Goal: Task Accomplishment & Management: Complete application form

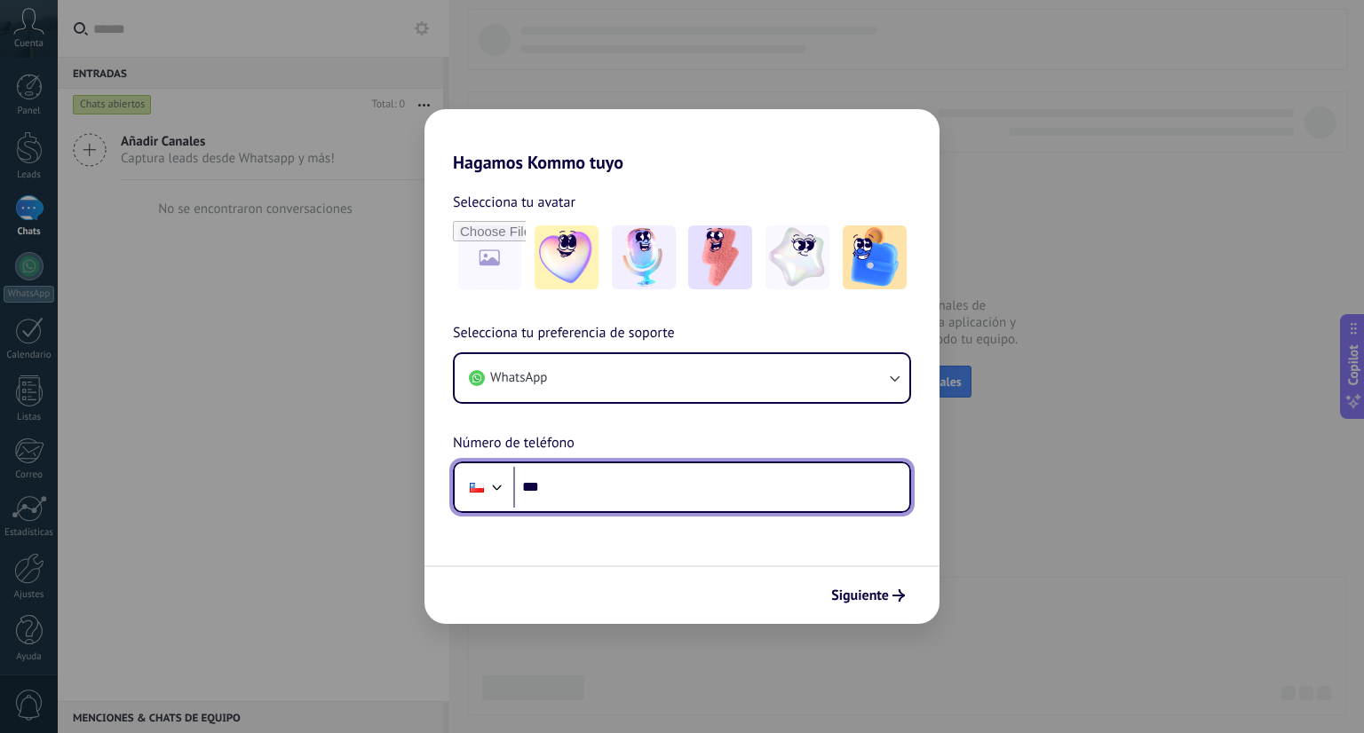
click at [621, 488] on input "***" at bounding box center [711, 487] width 396 height 41
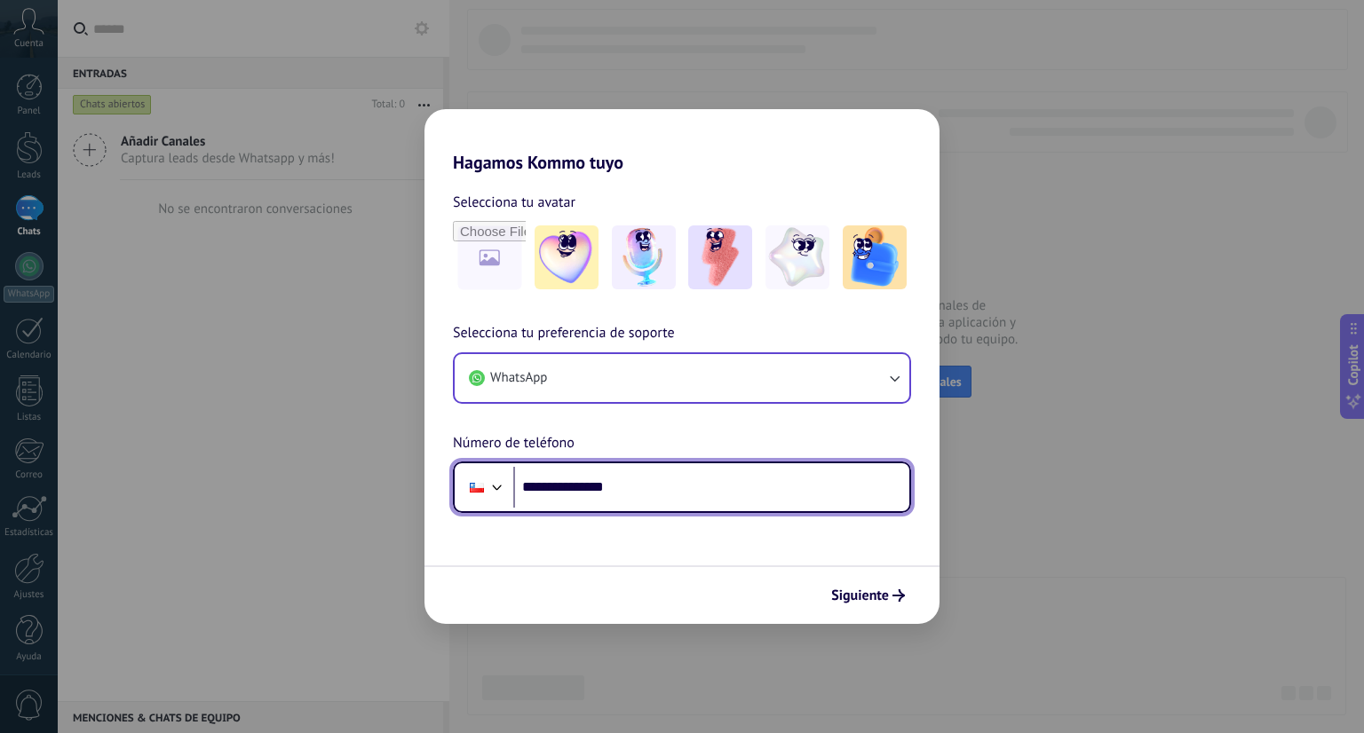
type input "**********"
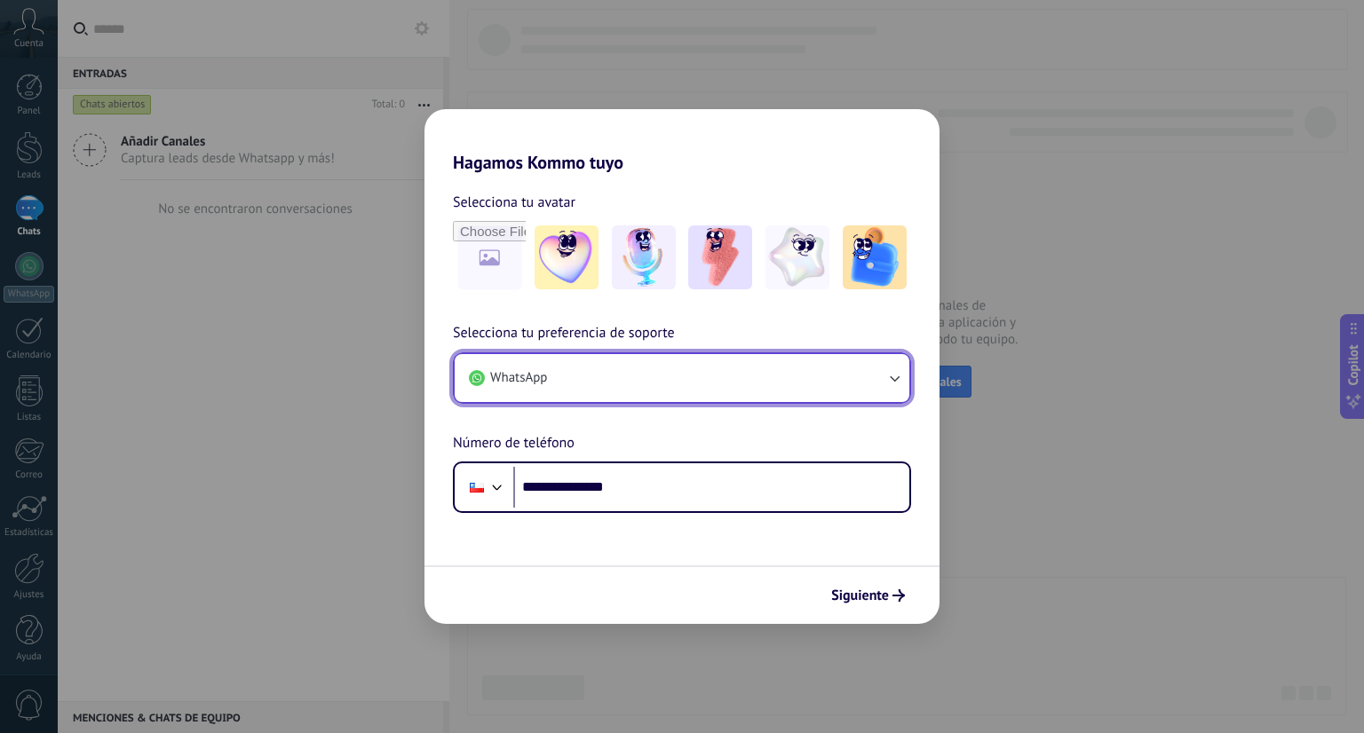
click at [871, 382] on button "WhatsApp" at bounding box center [682, 378] width 455 height 48
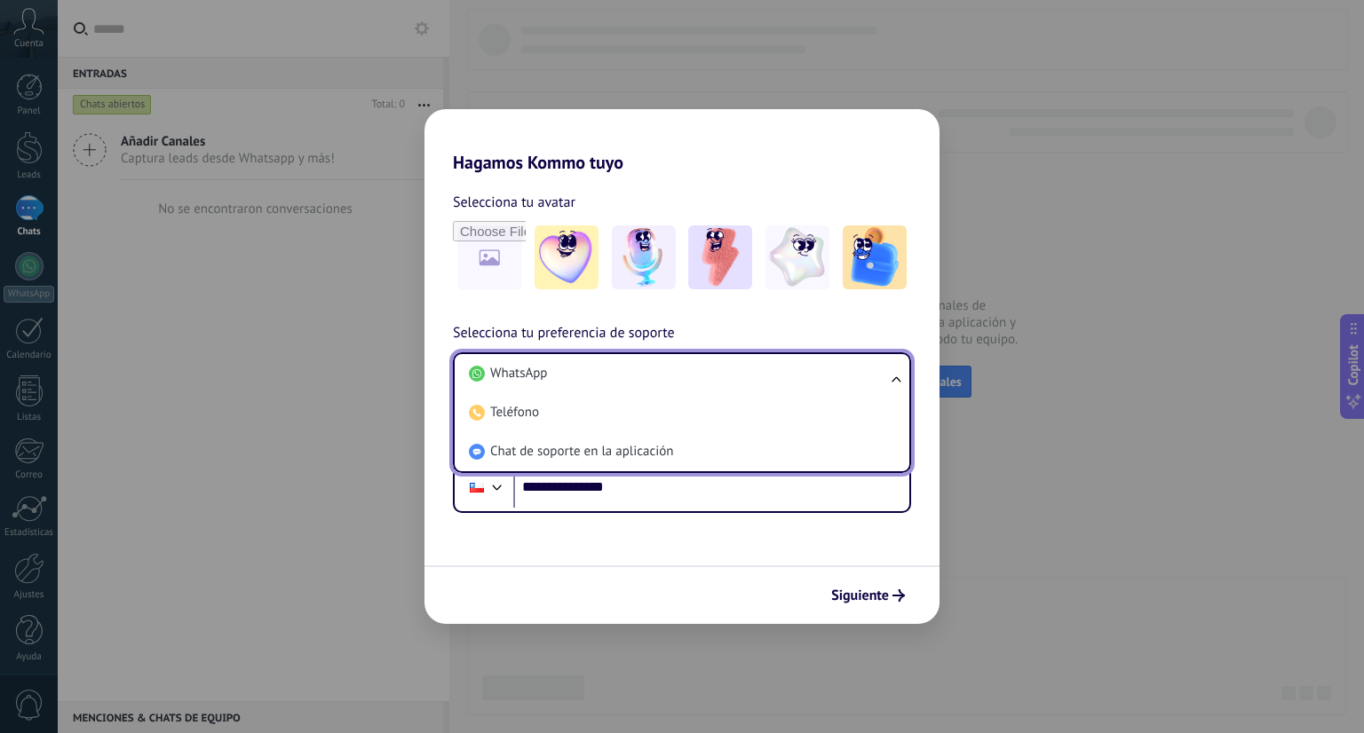
click at [871, 382] on li "WhatsApp" at bounding box center [678, 373] width 433 height 39
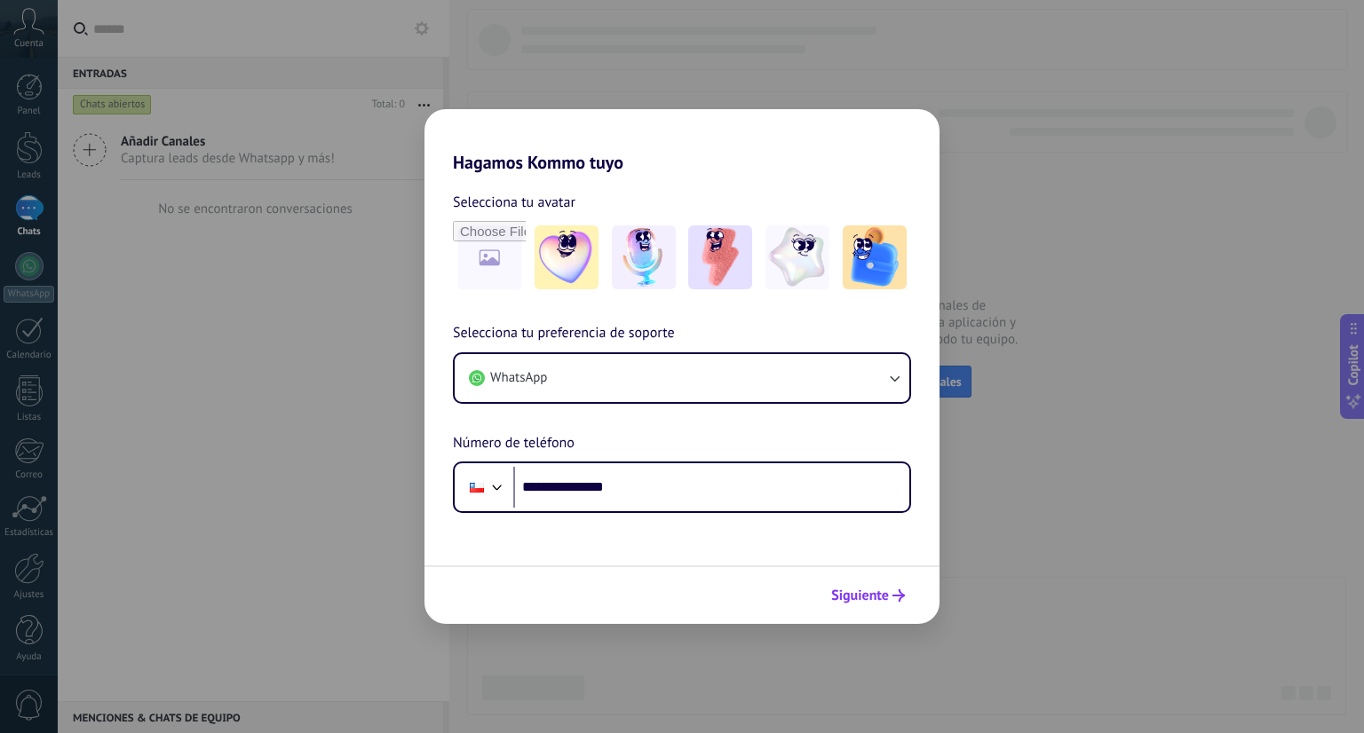
click at [866, 594] on span "Siguiente" at bounding box center [860, 595] width 58 height 12
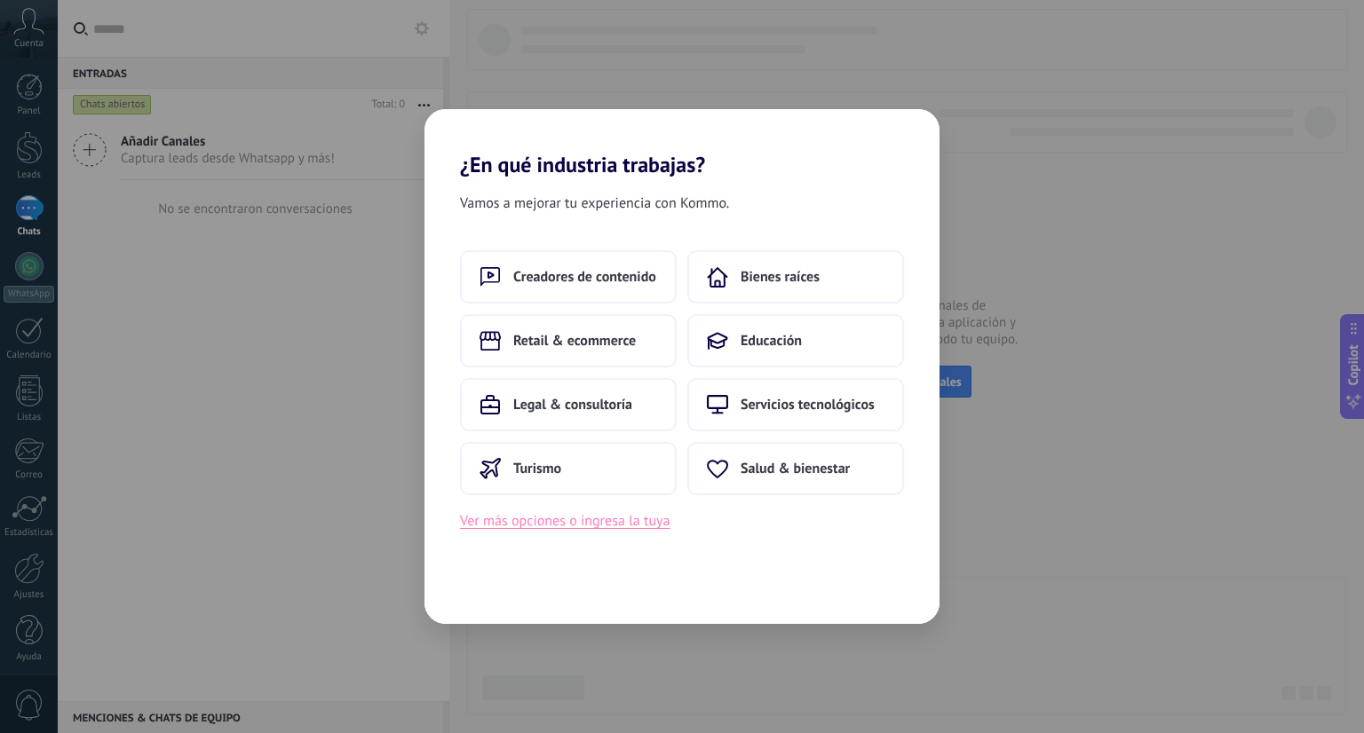
click at [550, 526] on button "Ver más opciones o ingresa la tuya" at bounding box center [565, 521] width 210 height 23
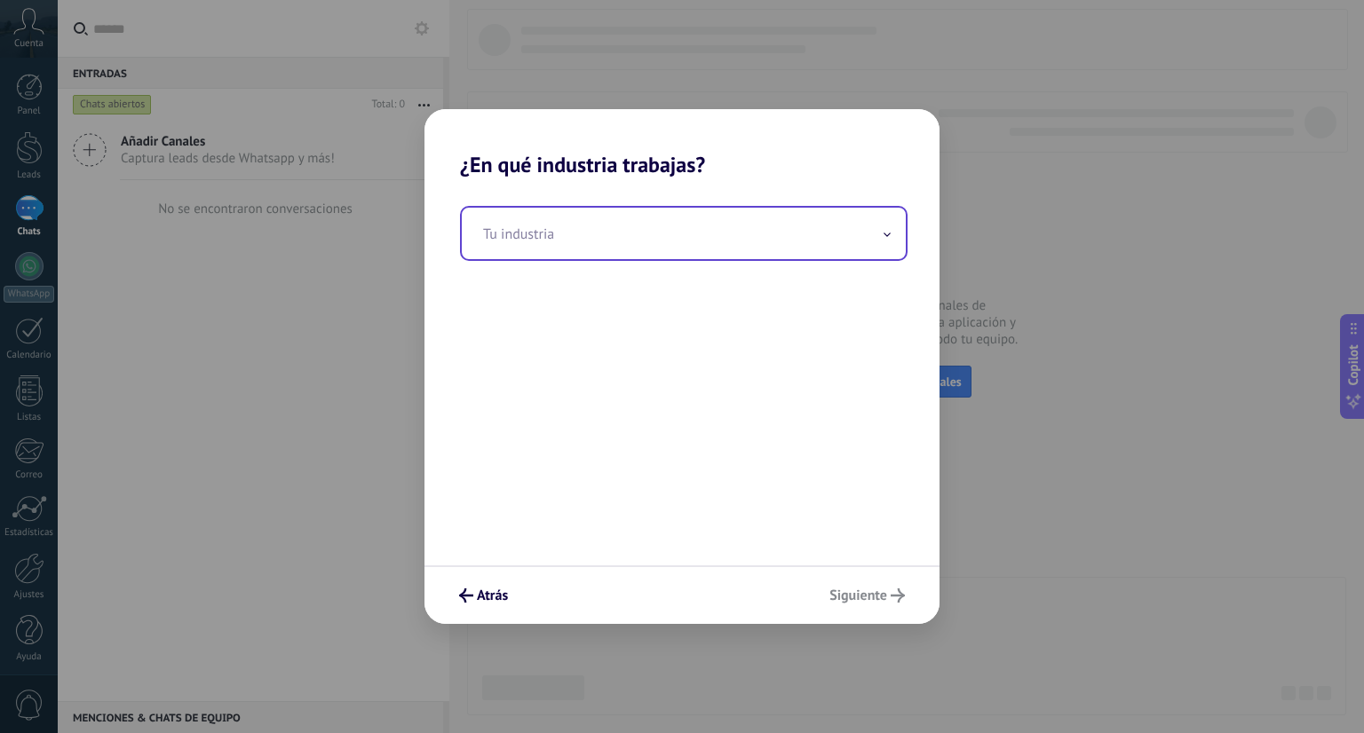
click at [604, 250] on input "text" at bounding box center [684, 233] width 444 height 51
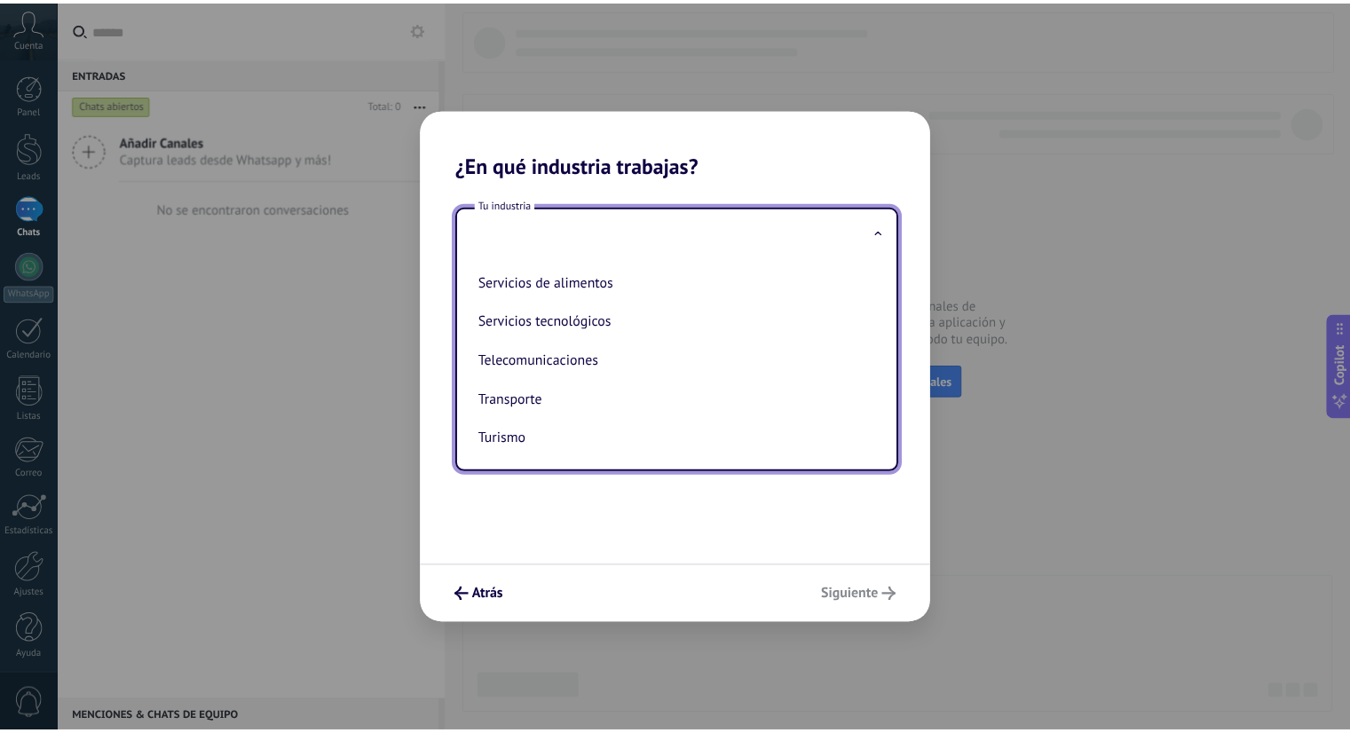
scroll to position [482, 0]
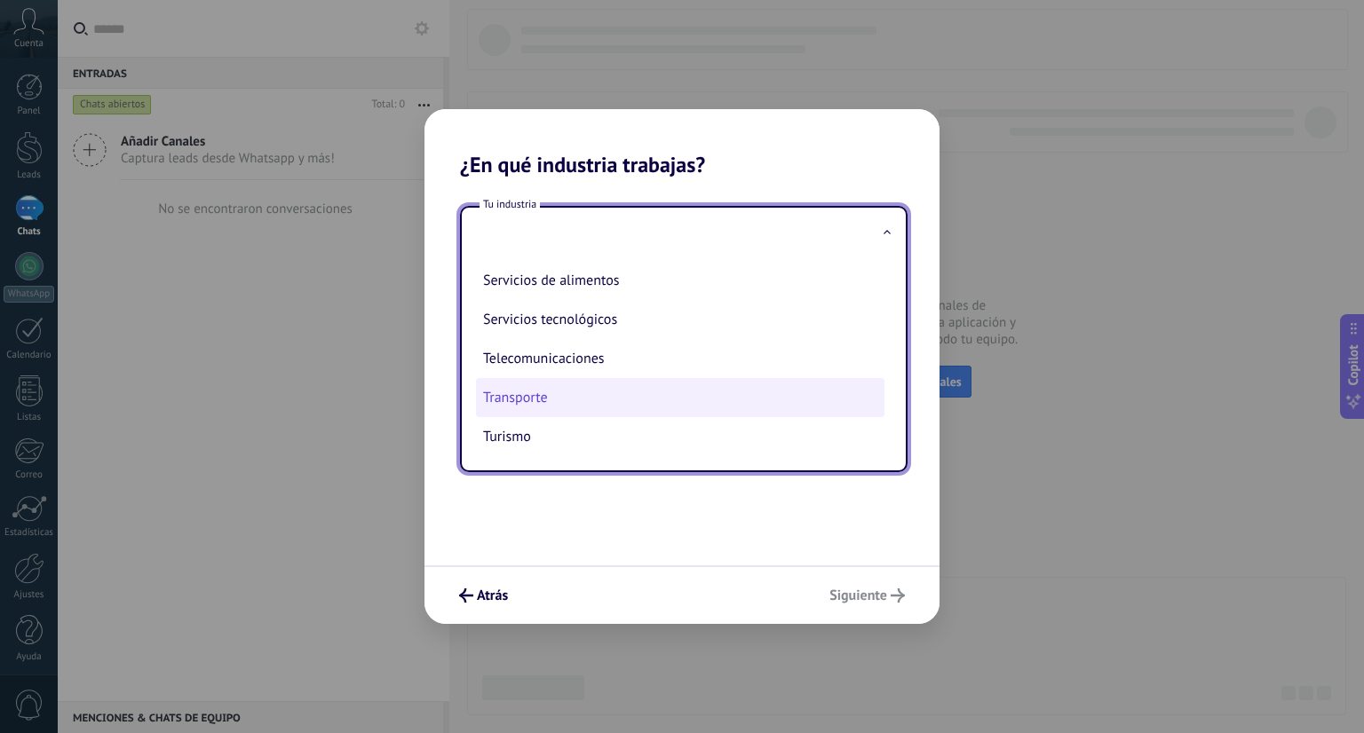
click at [633, 408] on li "Transporte" at bounding box center [680, 397] width 408 height 39
type input "**********"
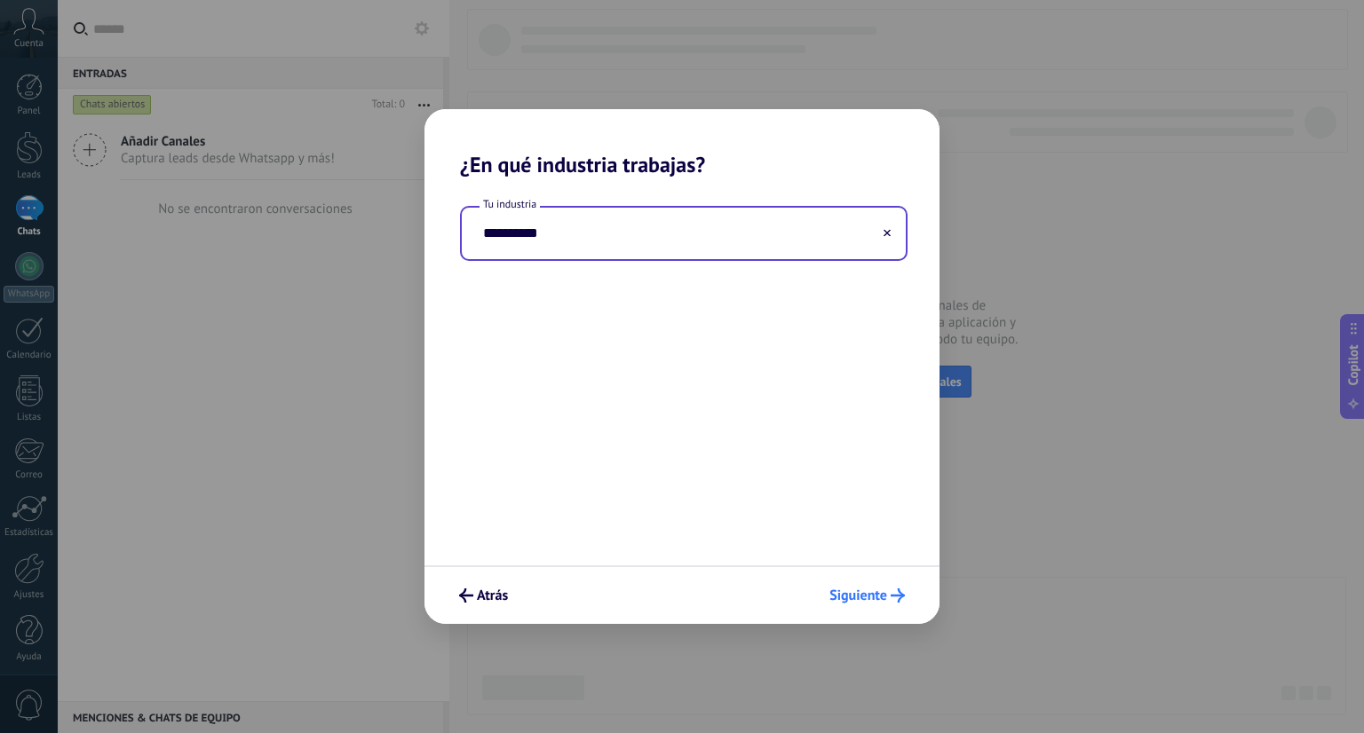
click at [861, 594] on span "Siguiente" at bounding box center [858, 595] width 58 height 12
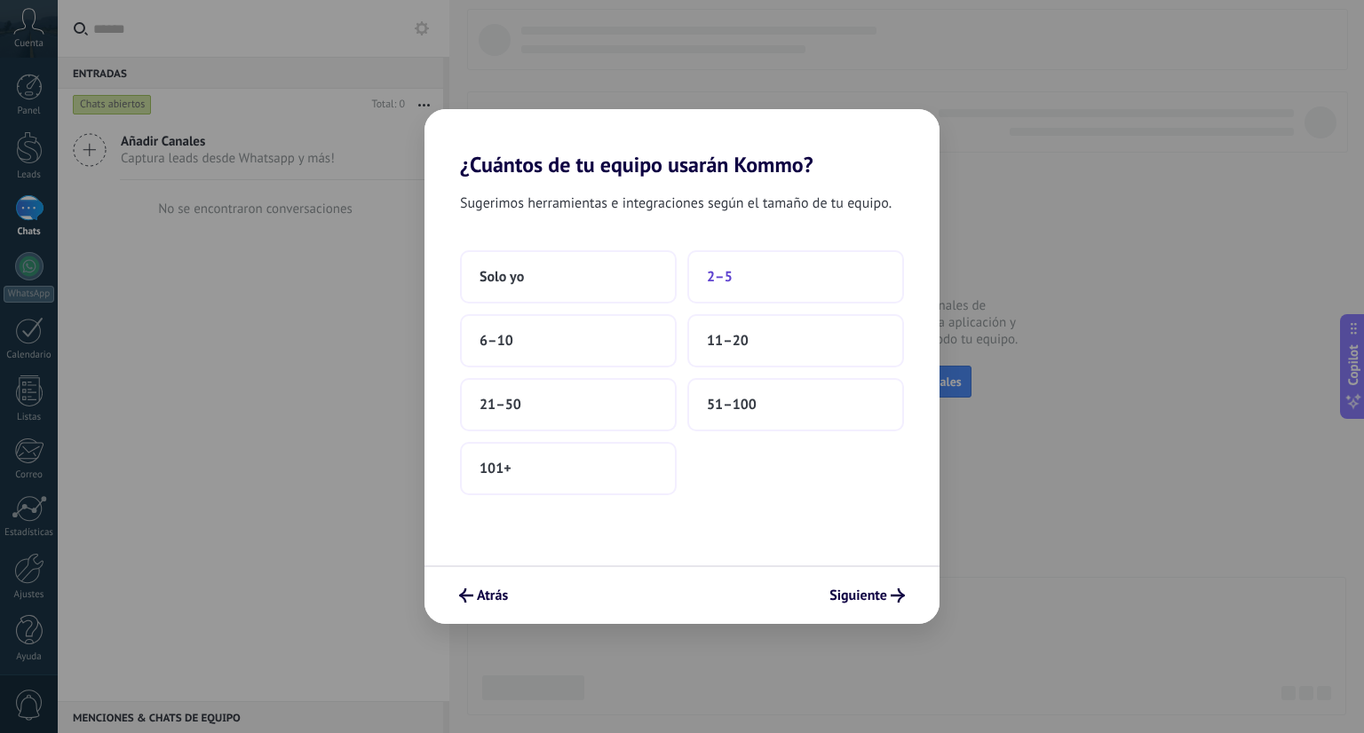
click at [725, 273] on span "2–5" at bounding box center [720, 277] width 26 height 18
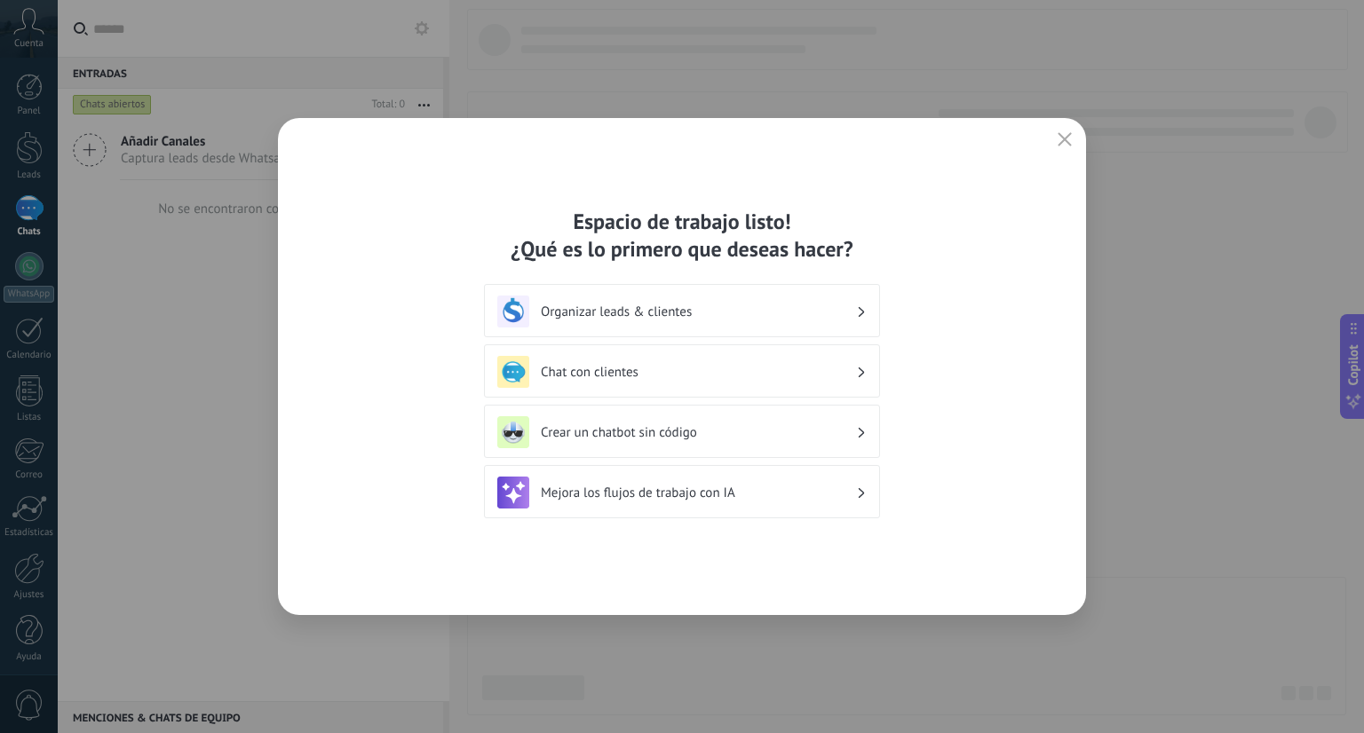
click at [875, 587] on div "Espacio de trabajo listo! ¿Qué es lo primero que deseas hacer? Organizar leads …" at bounding box center [682, 366] width 808 height 497
click at [851, 313] on h3 "Organizar leads & clientes" at bounding box center [698, 312] width 315 height 17
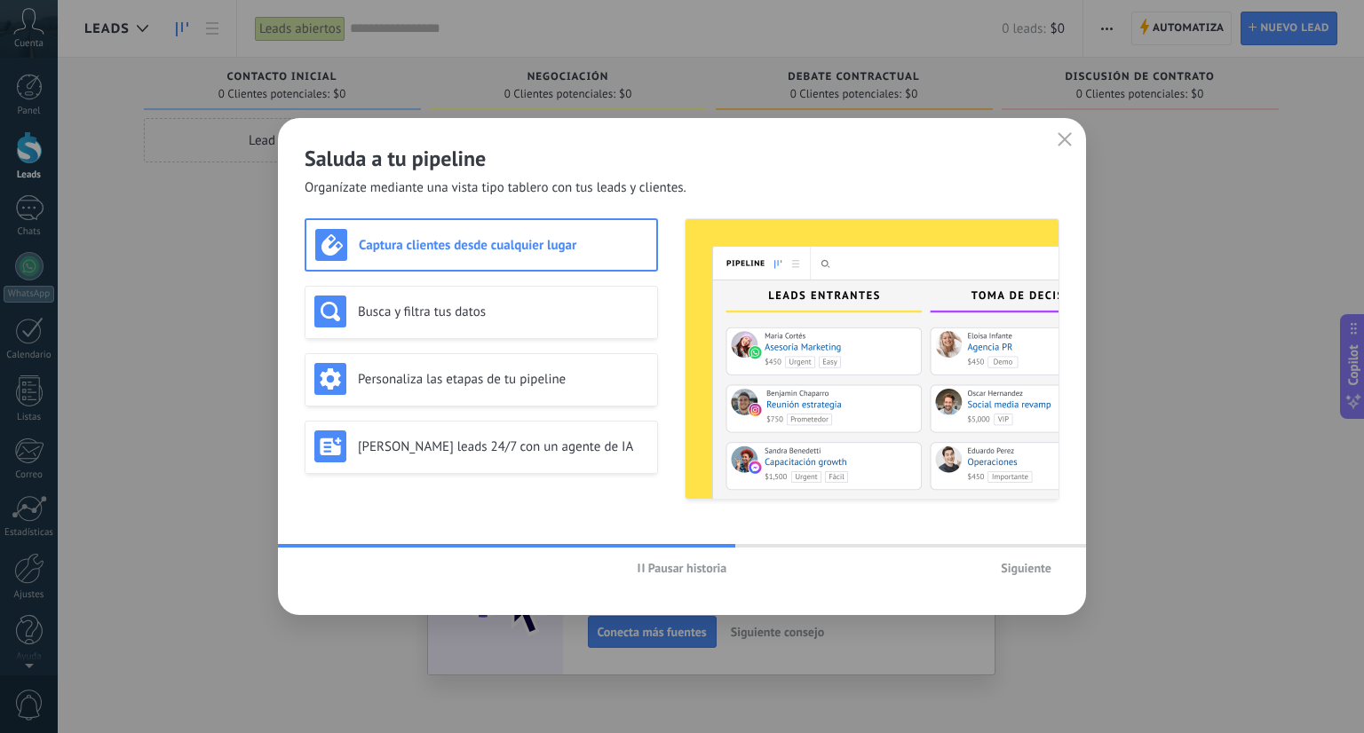
click at [1030, 566] on span "Siguiente" at bounding box center [1026, 568] width 51 height 12
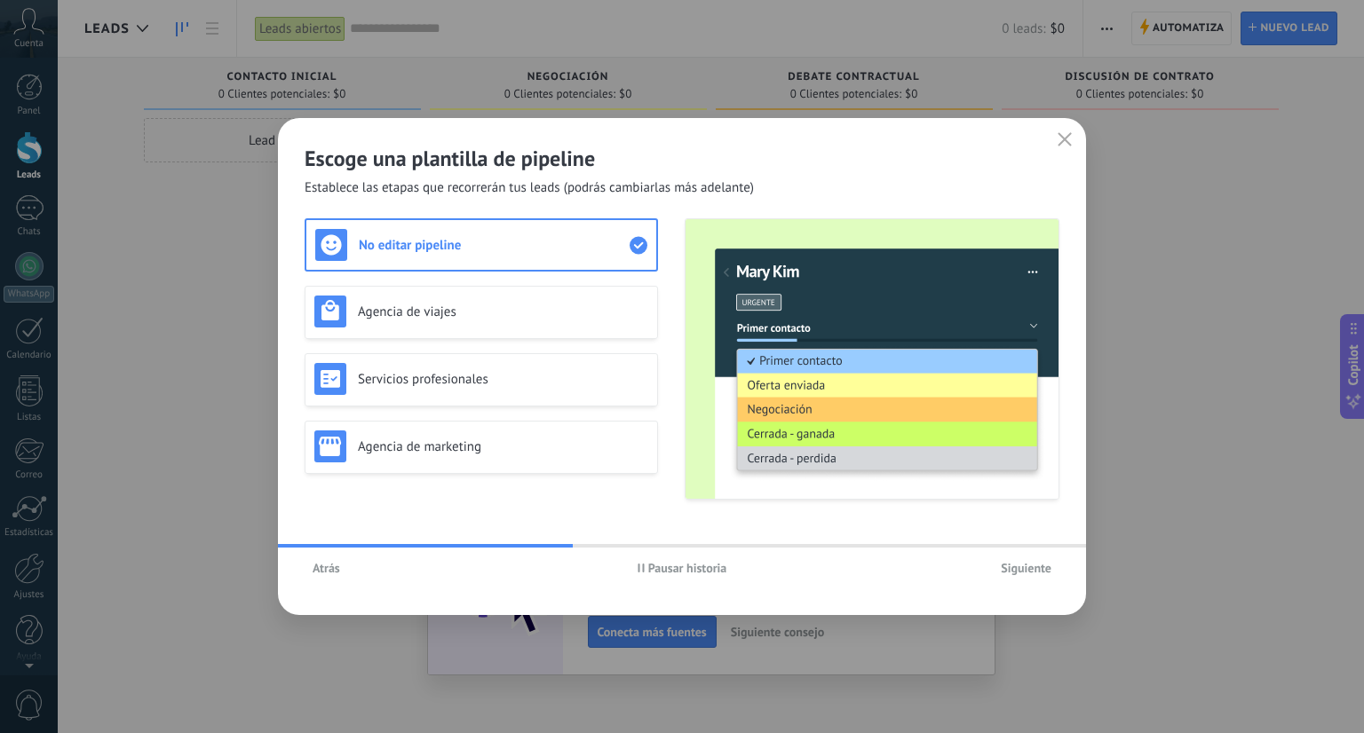
click at [1033, 569] on span "Siguiente" at bounding box center [1026, 568] width 51 height 12
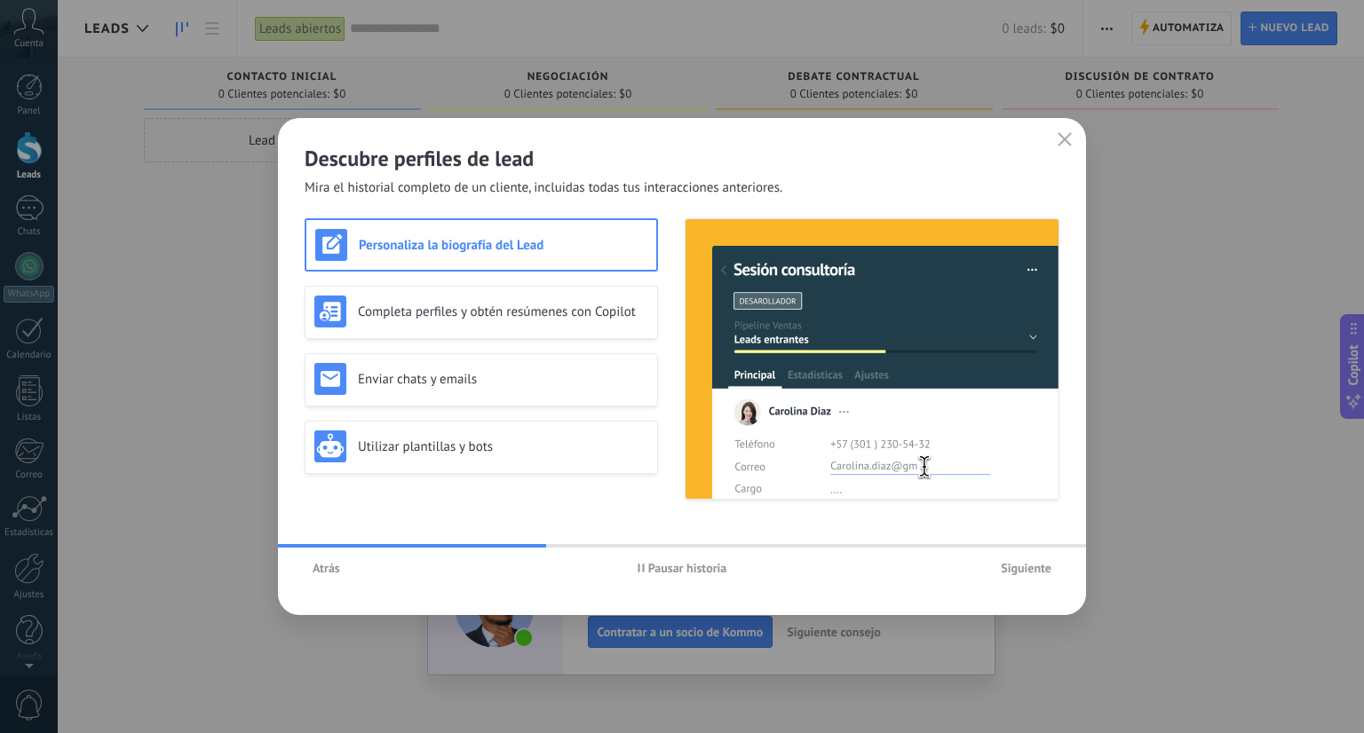
click at [1033, 569] on span "Siguiente" at bounding box center [1026, 568] width 51 height 12
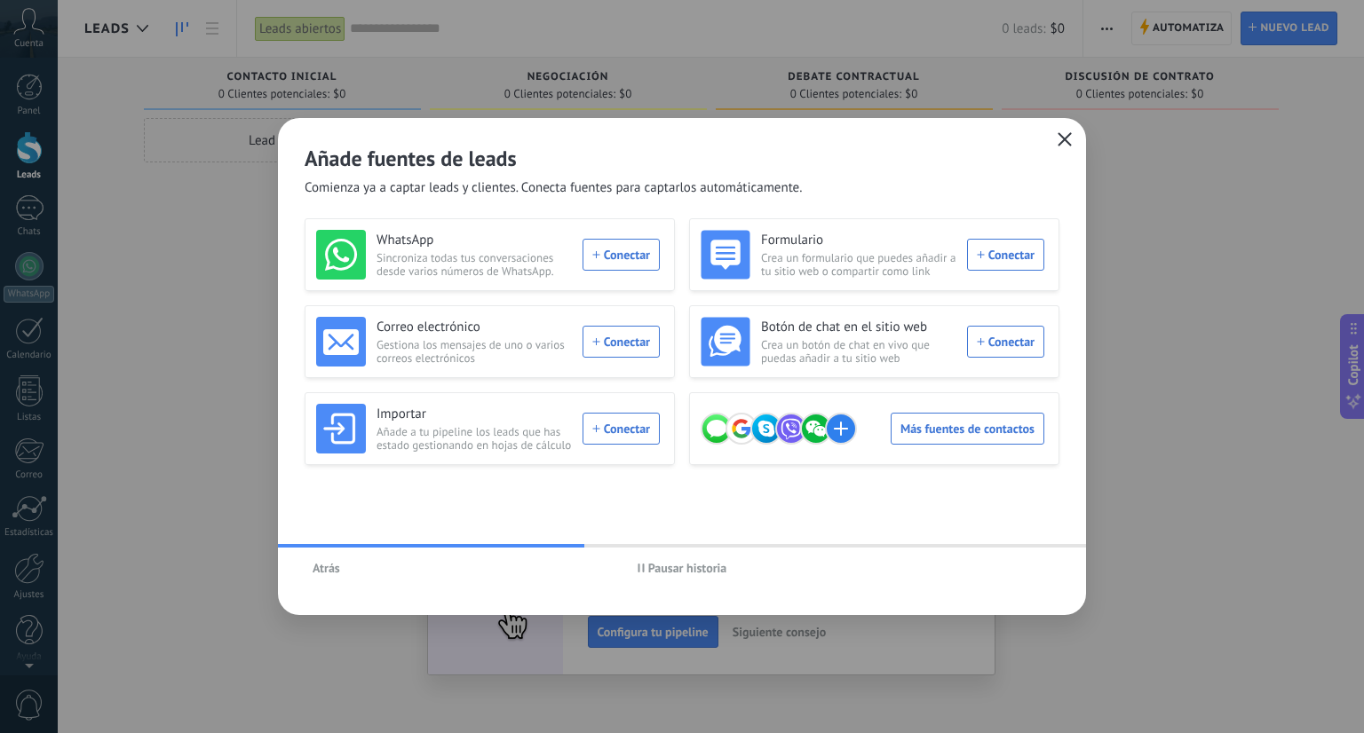
click at [1070, 143] on icon "button" at bounding box center [1064, 139] width 14 height 14
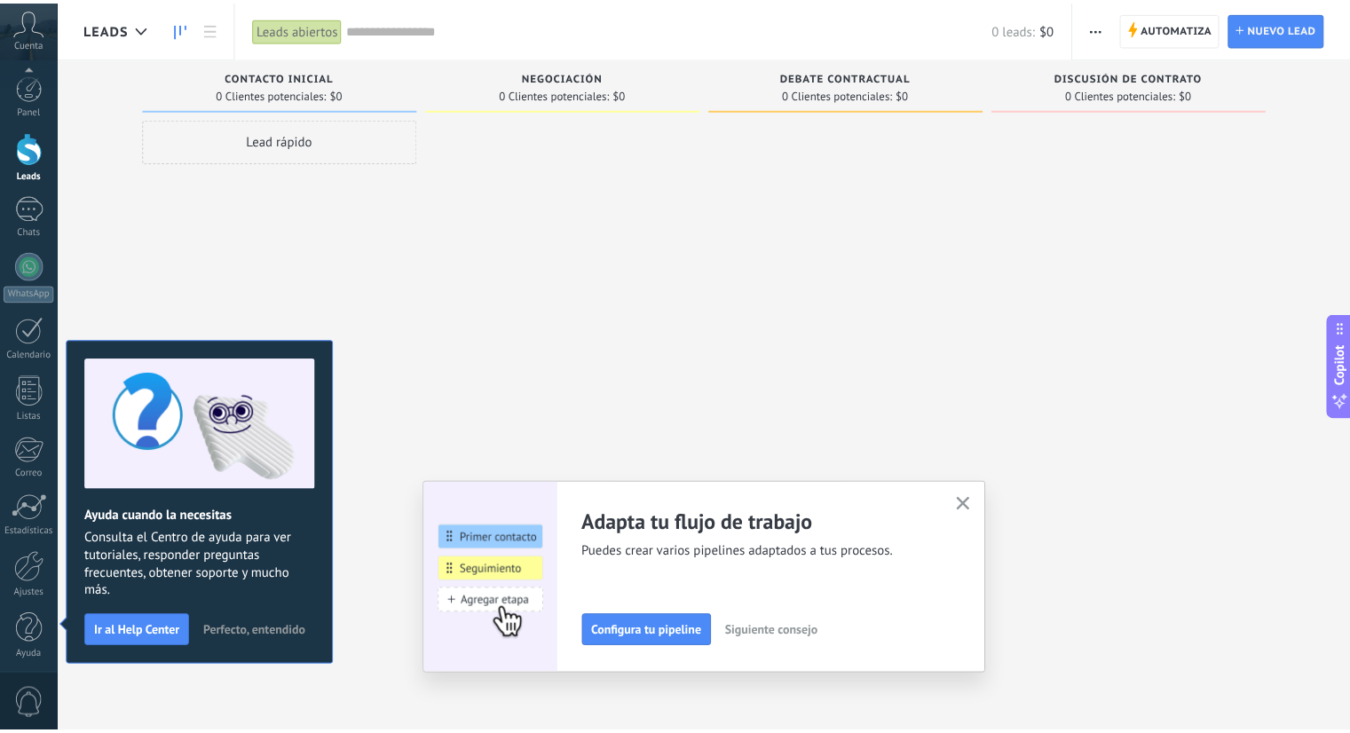
scroll to position [4, 0]
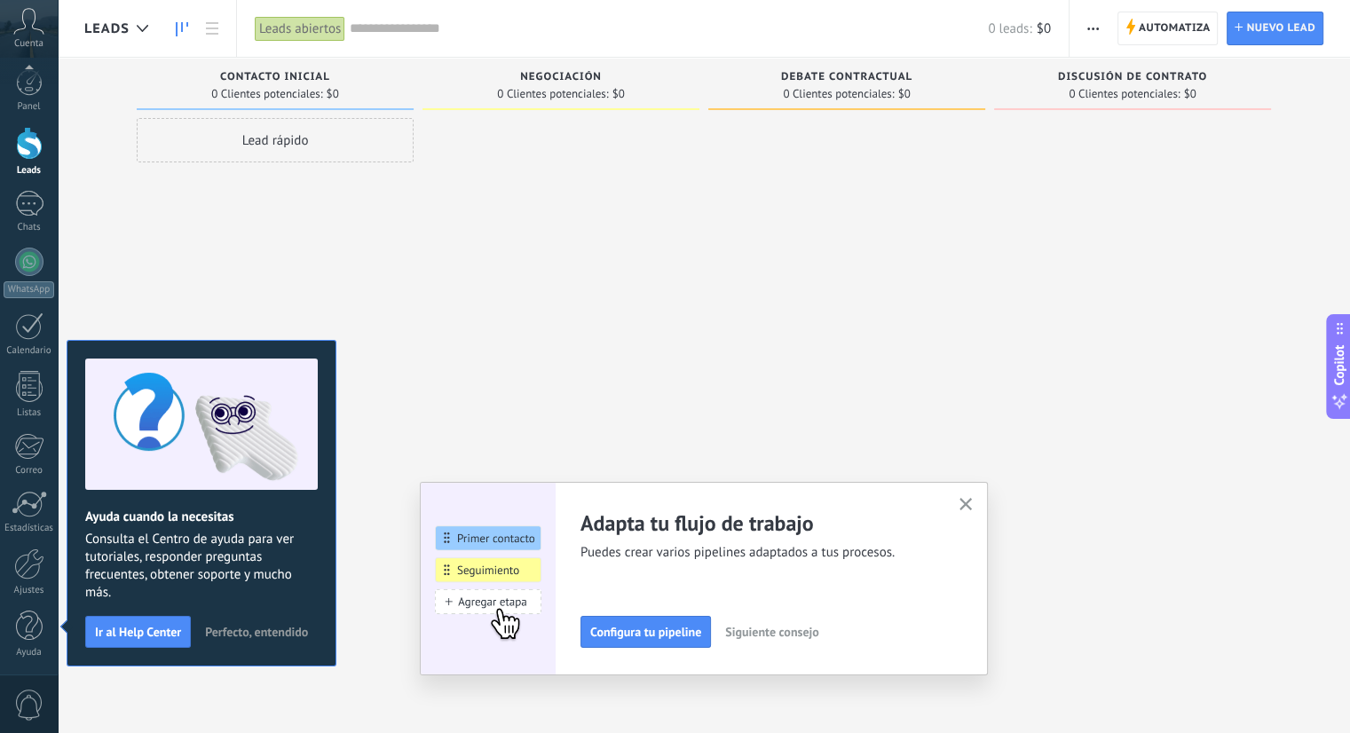
click at [281, 146] on div "Lead rápido" at bounding box center [275, 140] width 277 height 44
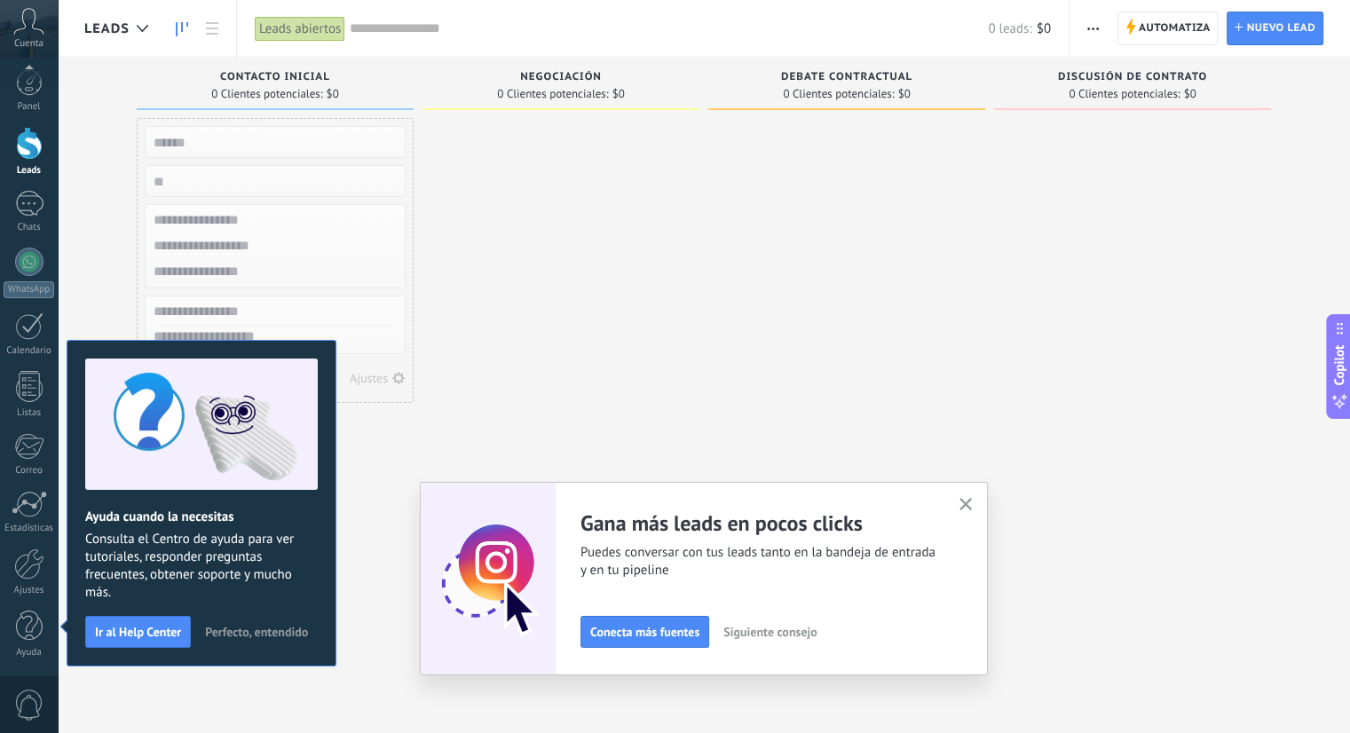
click at [229, 149] on input "text" at bounding box center [273, 142] width 259 height 25
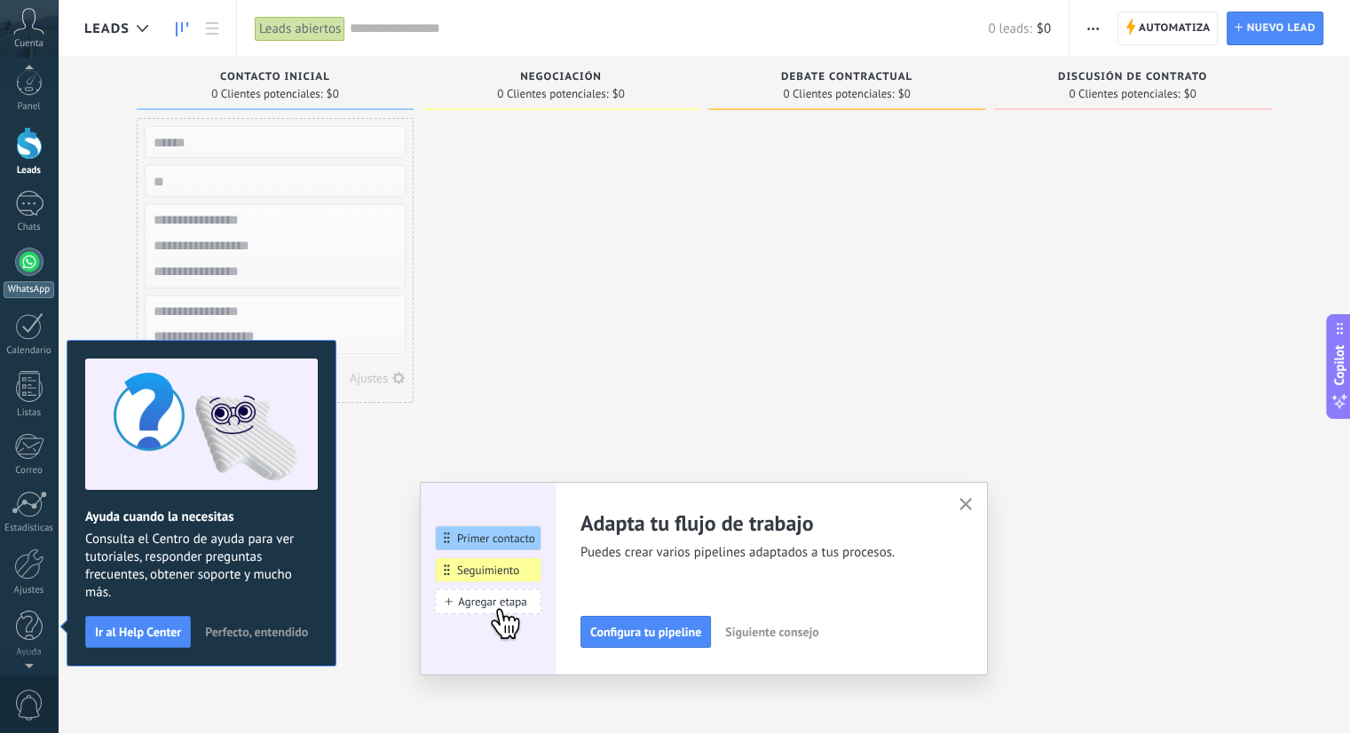
scroll to position [0, 0]
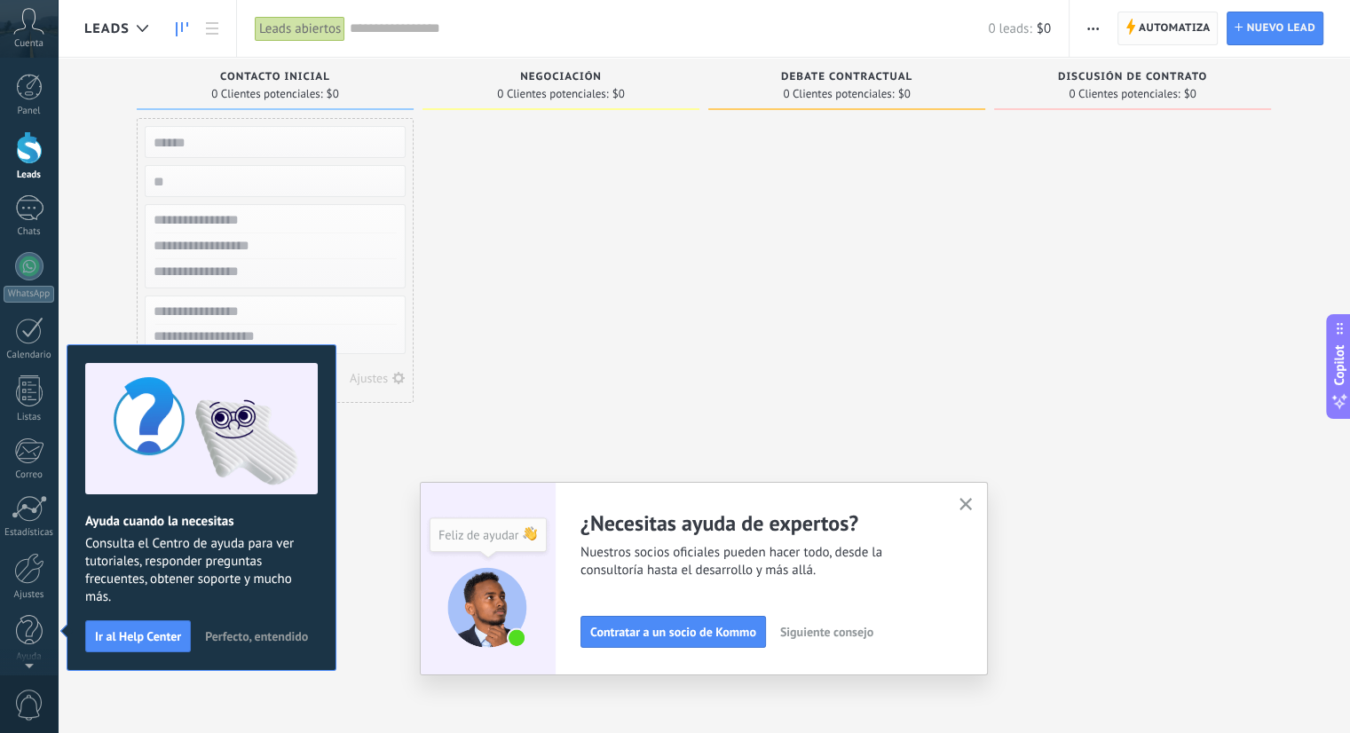
click at [1165, 23] on span "Automatiza" at bounding box center [1175, 28] width 72 height 32
